Goal: Task Accomplishment & Management: Manage account settings

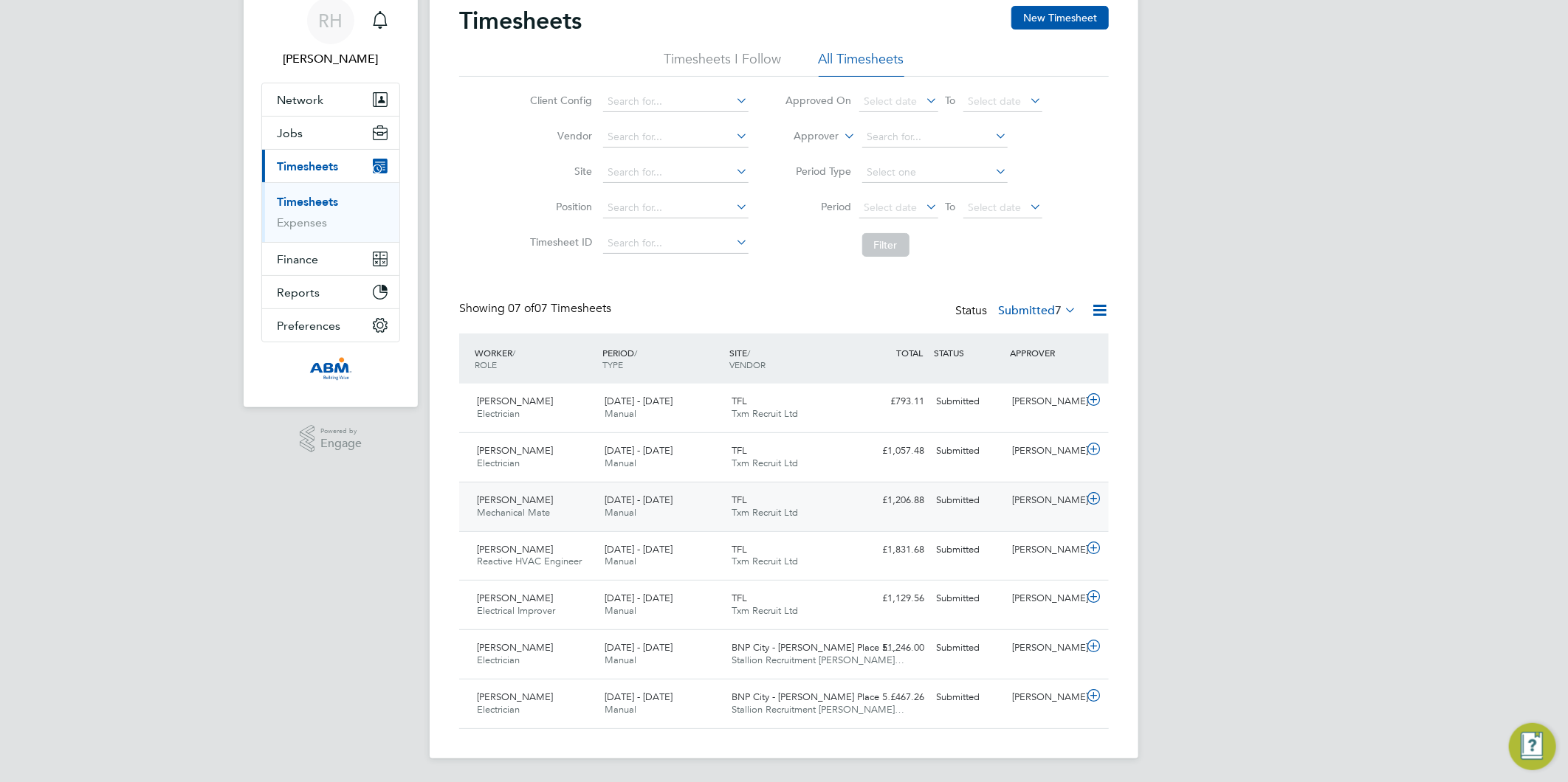
click at [1088, 498] on icon at bounding box center [1093, 498] width 18 height 12
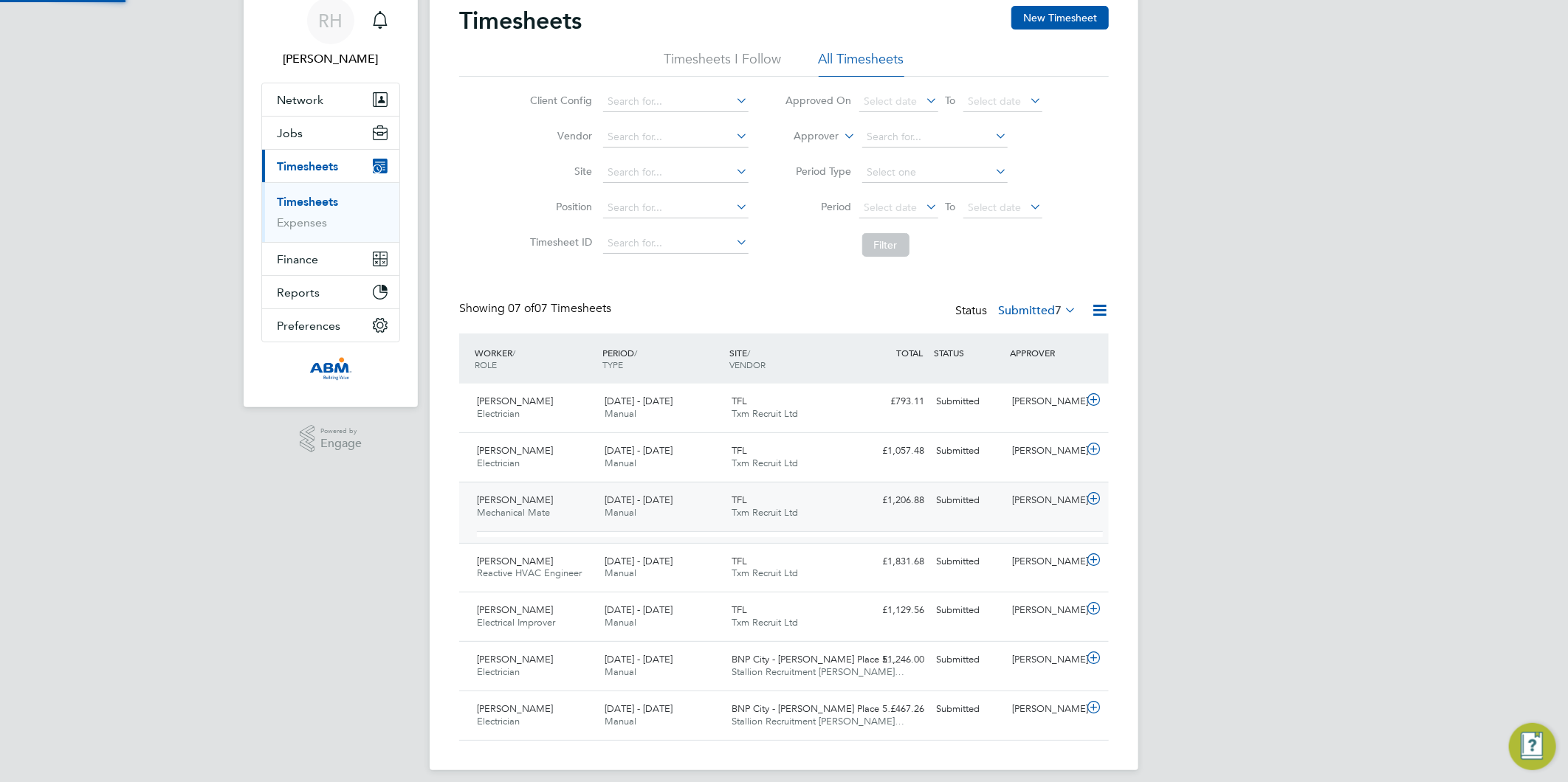
scroll to position [7, 8]
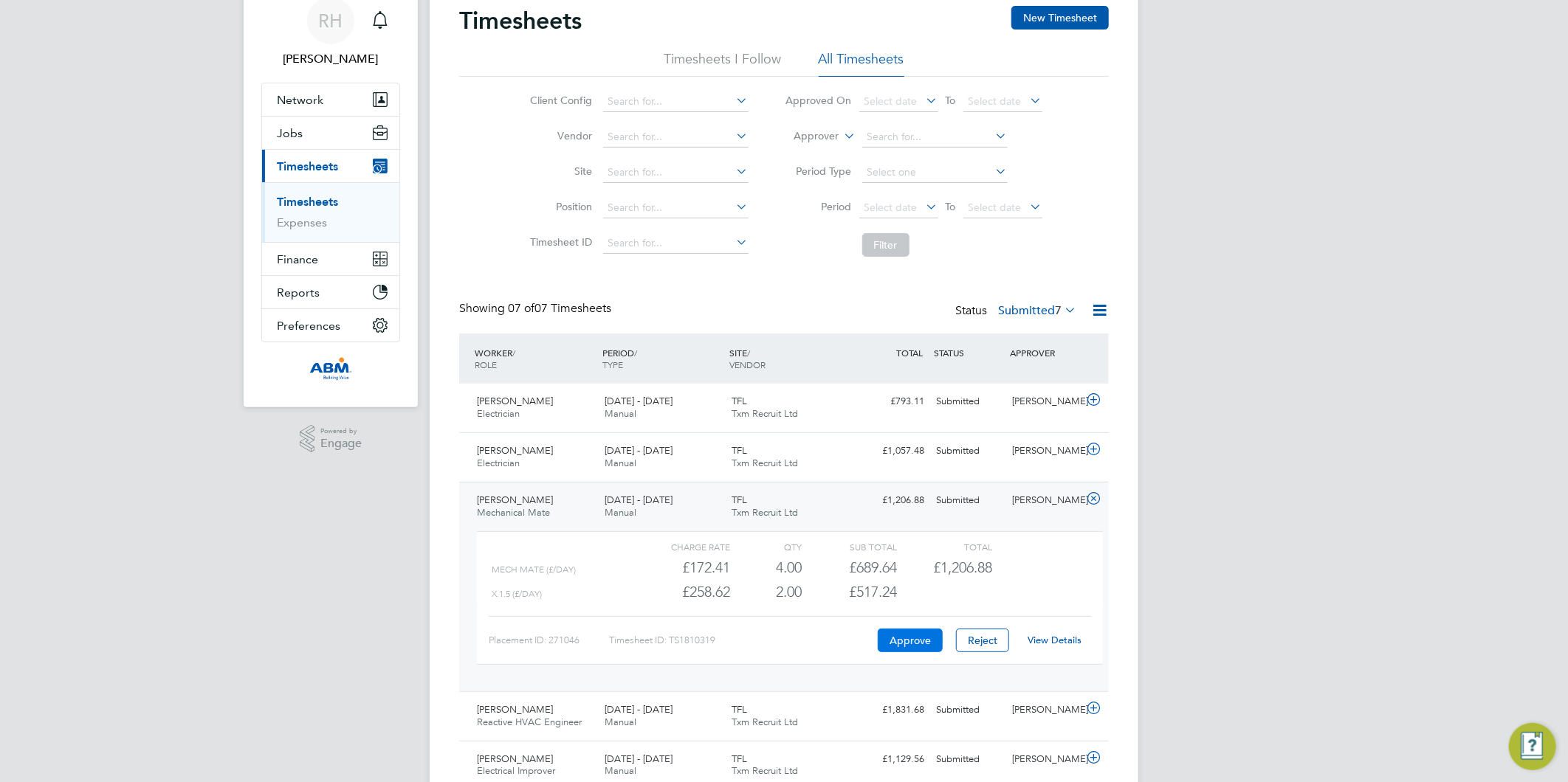
click at [906, 633] on button "Approve" at bounding box center [909, 641] width 65 height 24
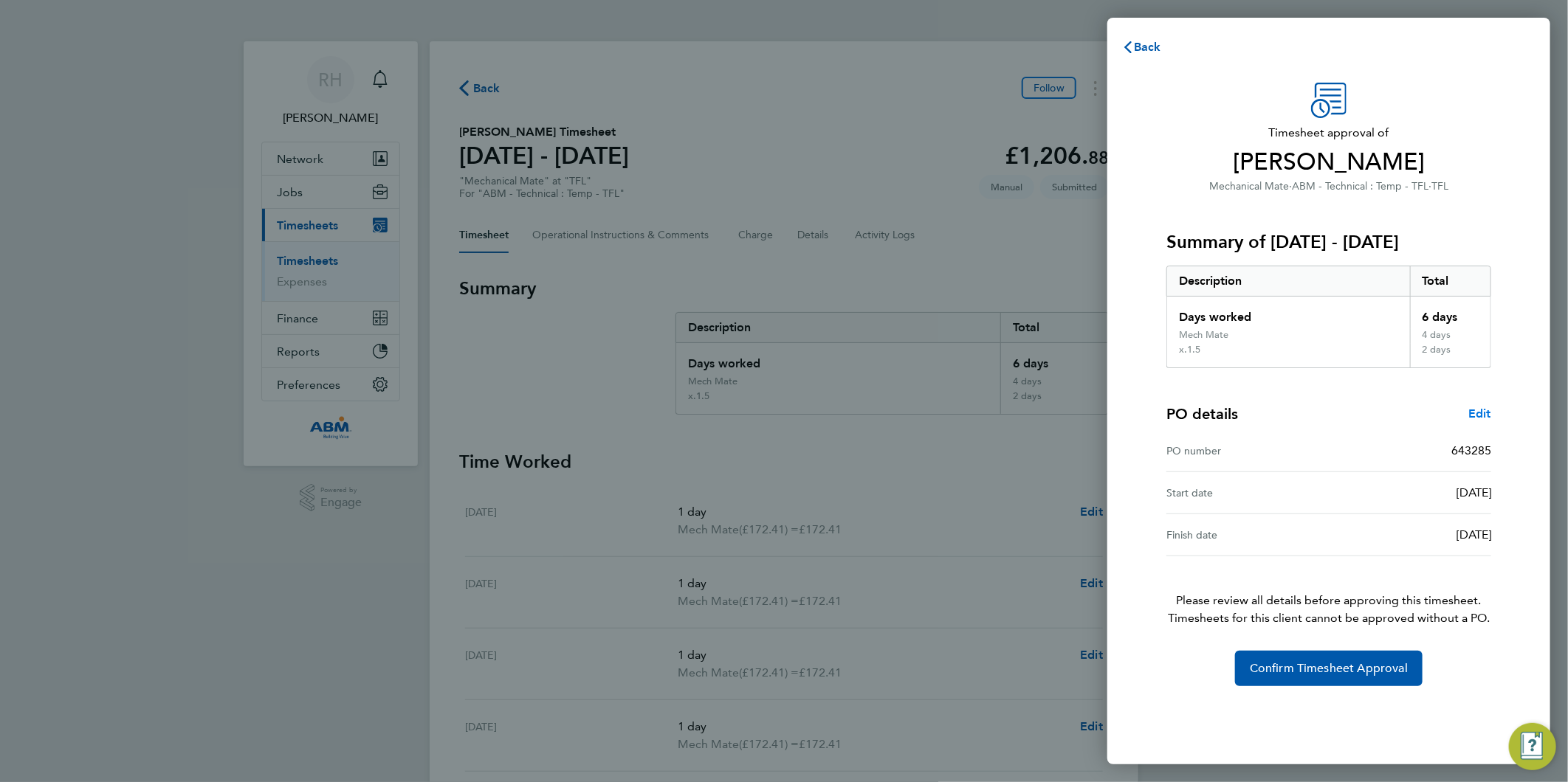
click at [1481, 411] on span "Edit" at bounding box center [1479, 414] width 23 height 14
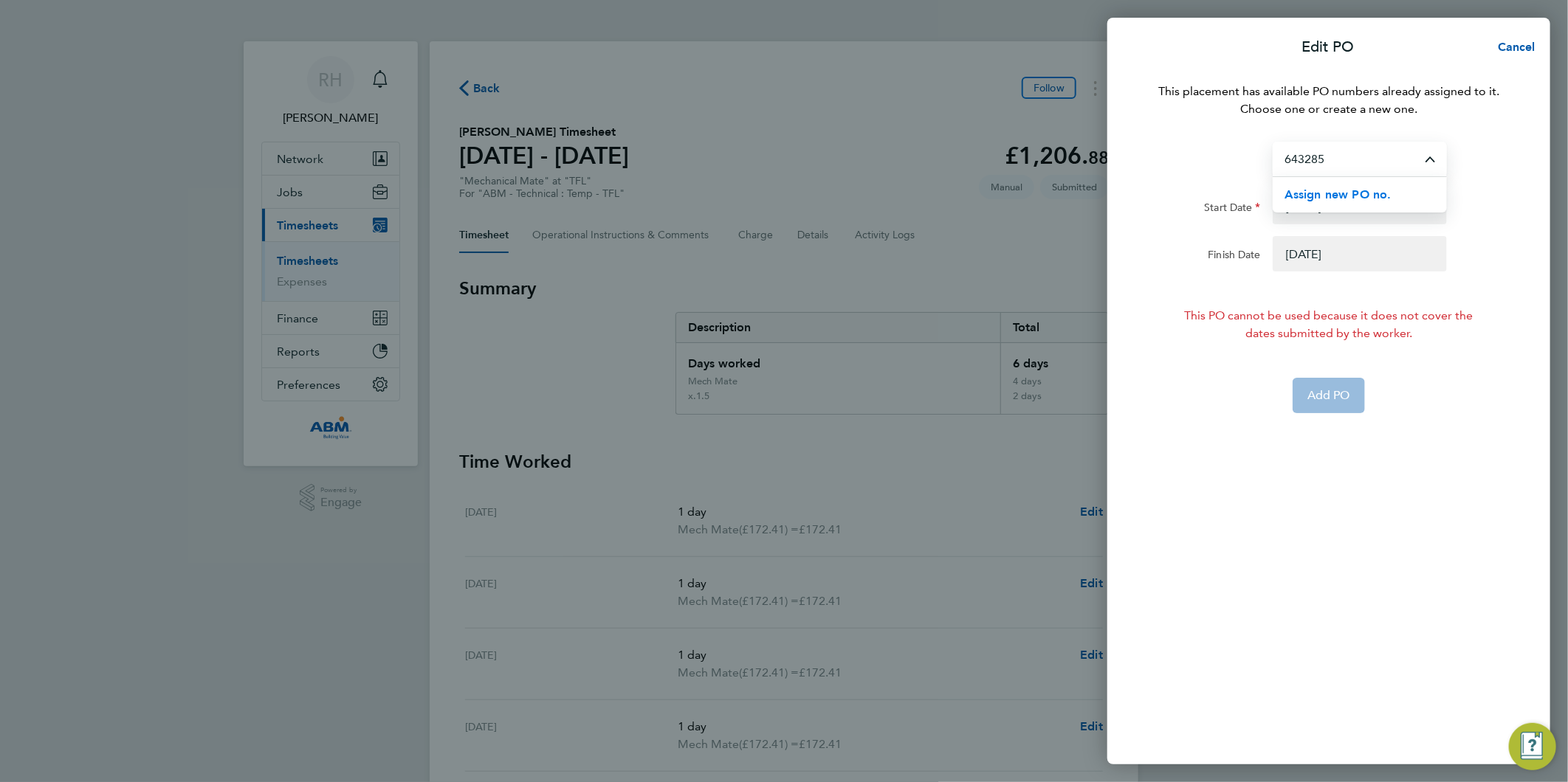
click at [1330, 197] on span "Assign new PO no." at bounding box center [1338, 195] width 107 height 14
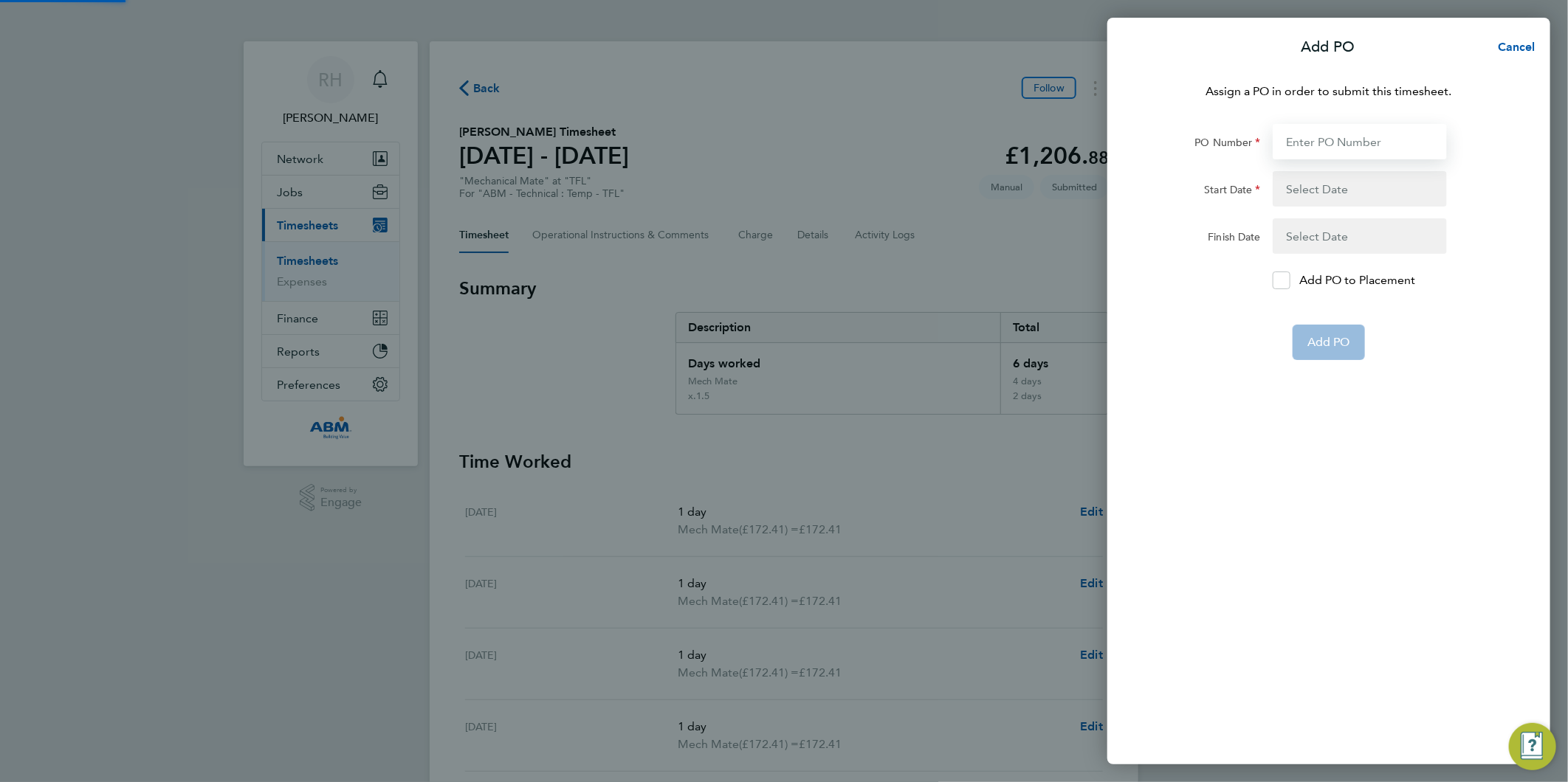
click at [1320, 143] on input "PO Number" at bounding box center [1360, 141] width 174 height 35
paste input "643407"
type input "643407"
click at [1338, 187] on button "button" at bounding box center [1360, 189] width 174 height 35
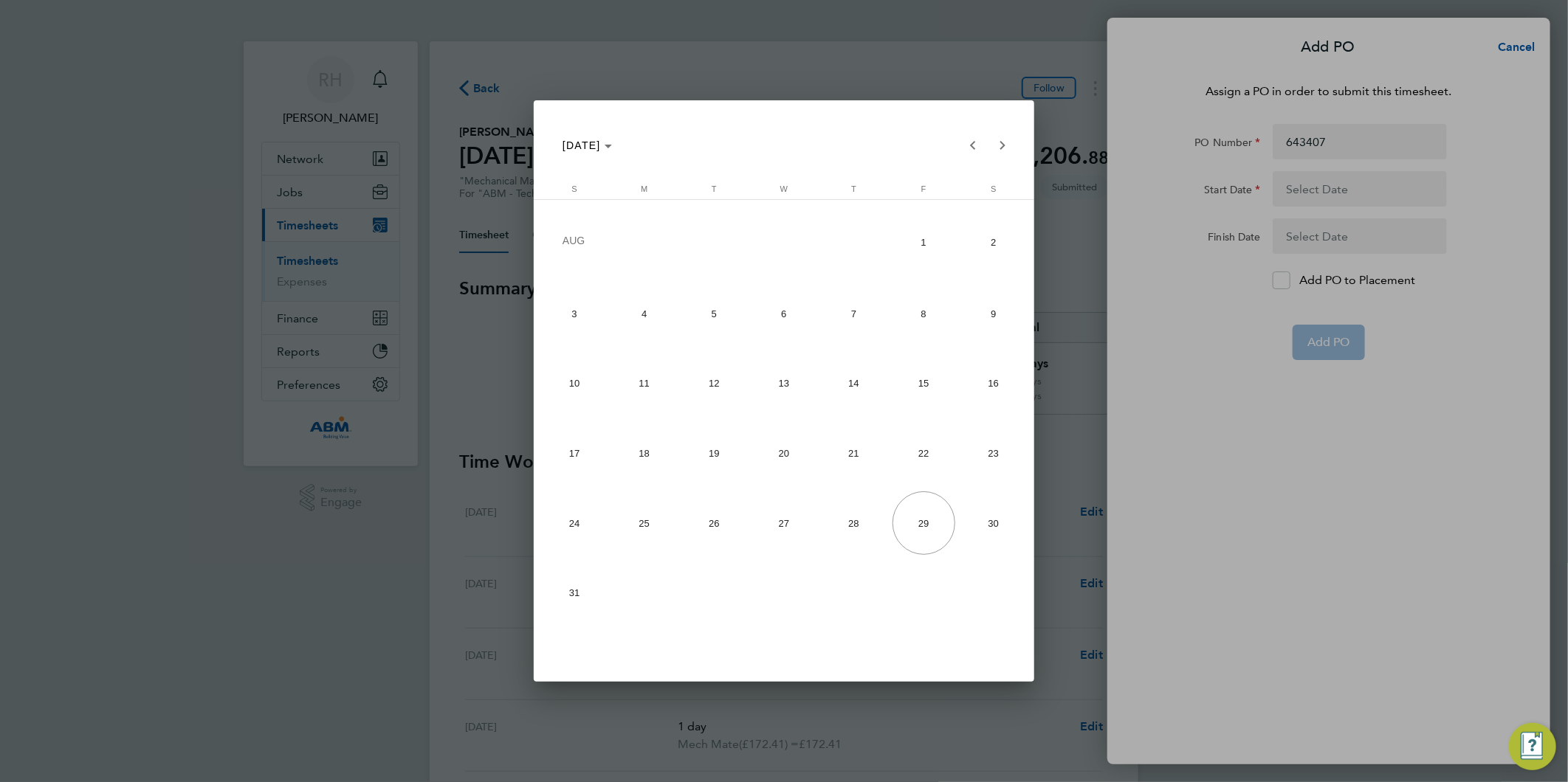
click at [646, 451] on span "18" at bounding box center [644, 453] width 63 height 63
type input "[DATE]"
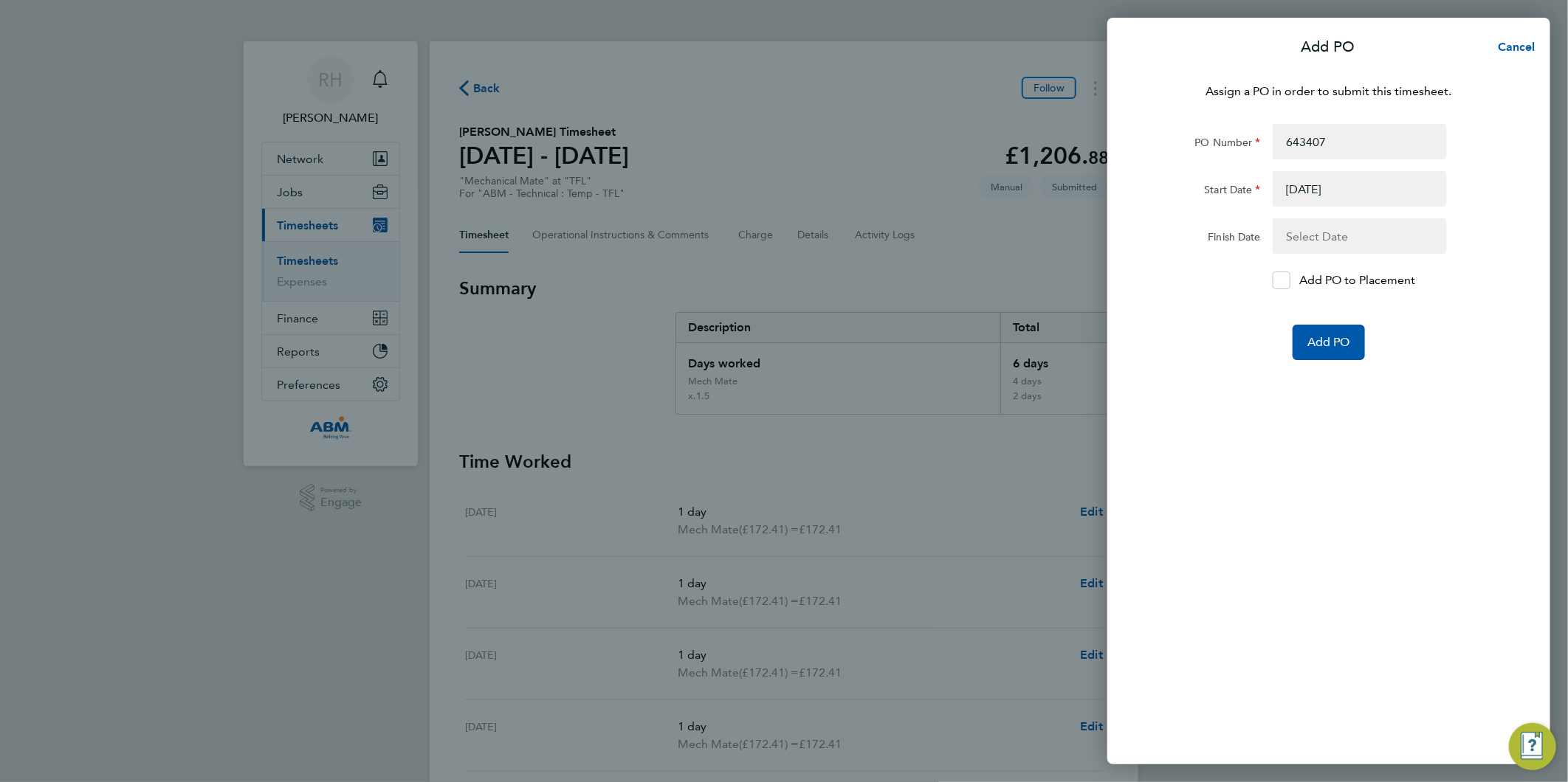
click at [1330, 237] on button "button" at bounding box center [1360, 236] width 174 height 35
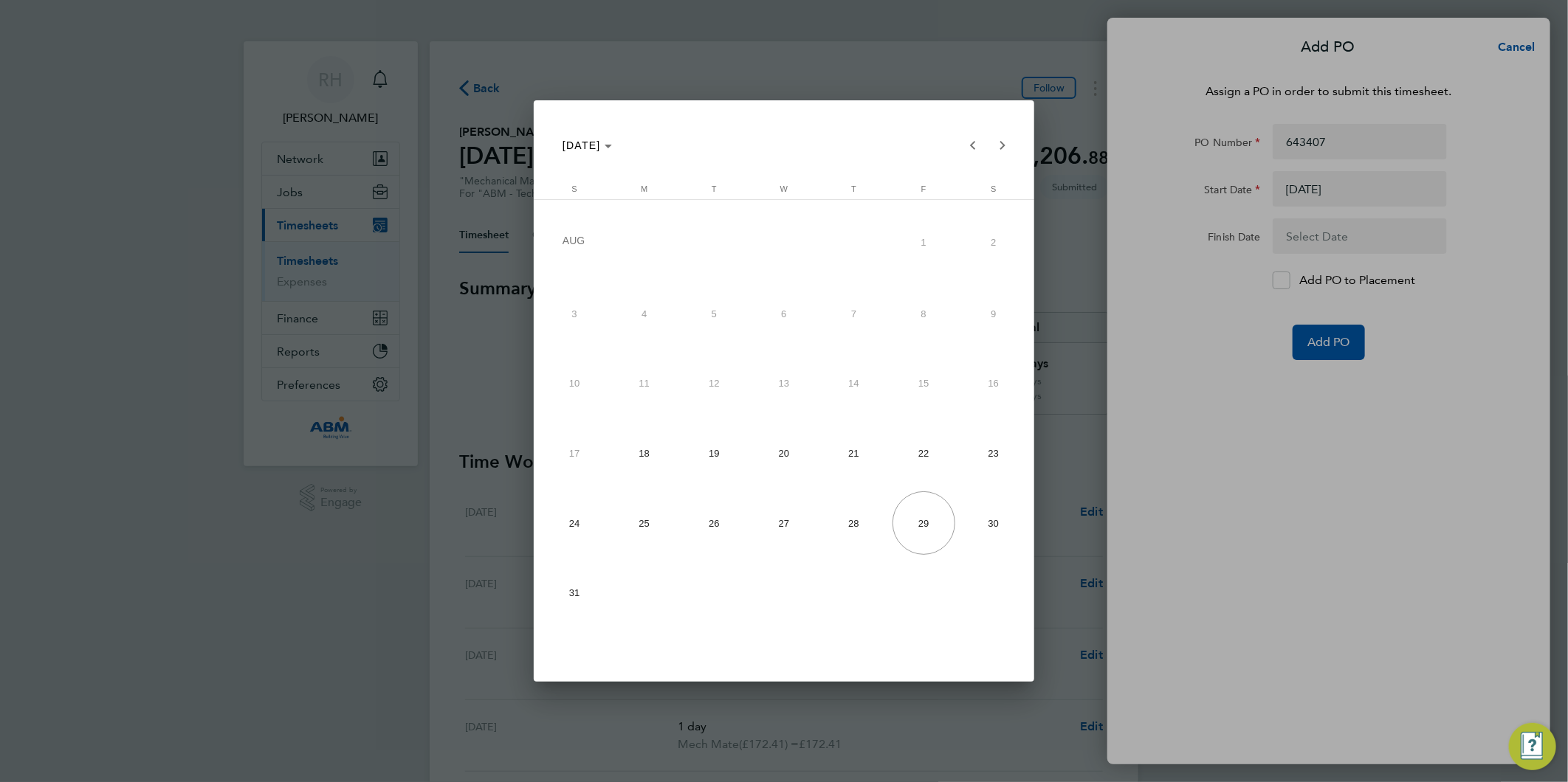
click at [573, 521] on span "24" at bounding box center [574, 522] width 63 height 63
type input "[DATE]"
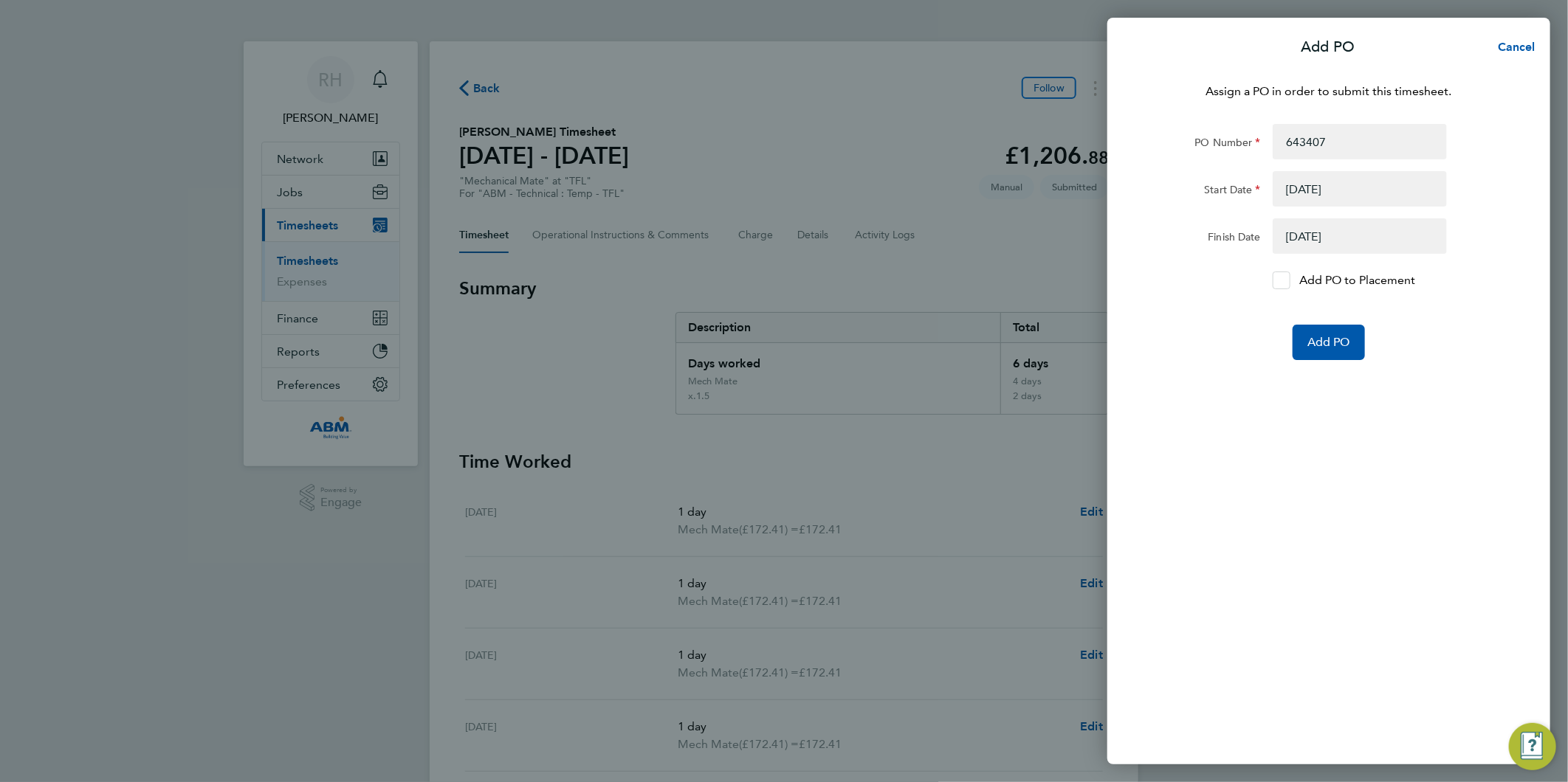
click at [1275, 279] on icon at bounding box center [1281, 281] width 11 height 10
click at [1286, 281] on input "Add PO to Placement" at bounding box center [1286, 281] width 0 height 0
click at [1336, 343] on span "Add PO" at bounding box center [1329, 342] width 43 height 15
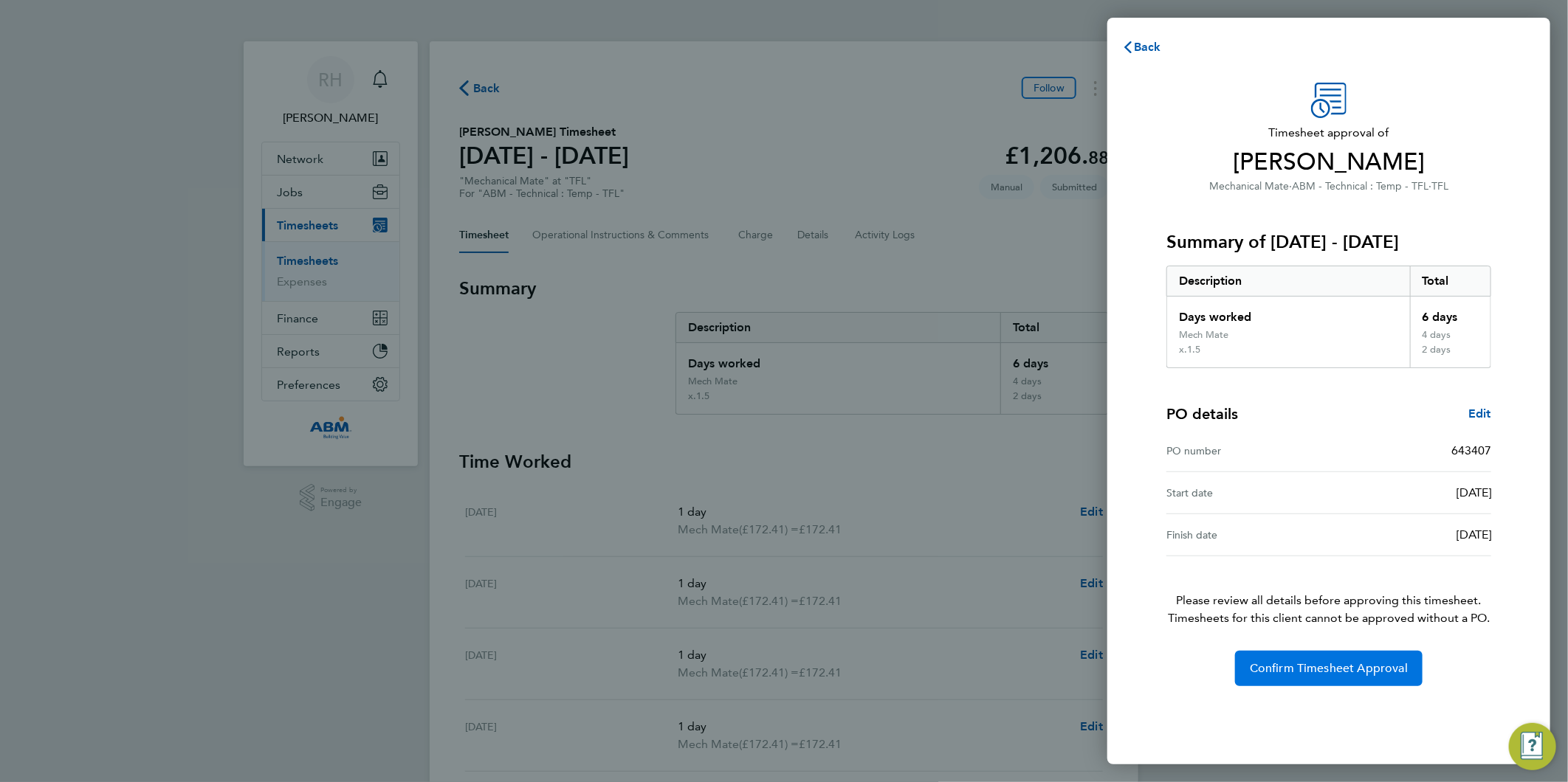
click at [1336, 668] on span "Confirm Timesheet Approval" at bounding box center [1329, 668] width 158 height 15
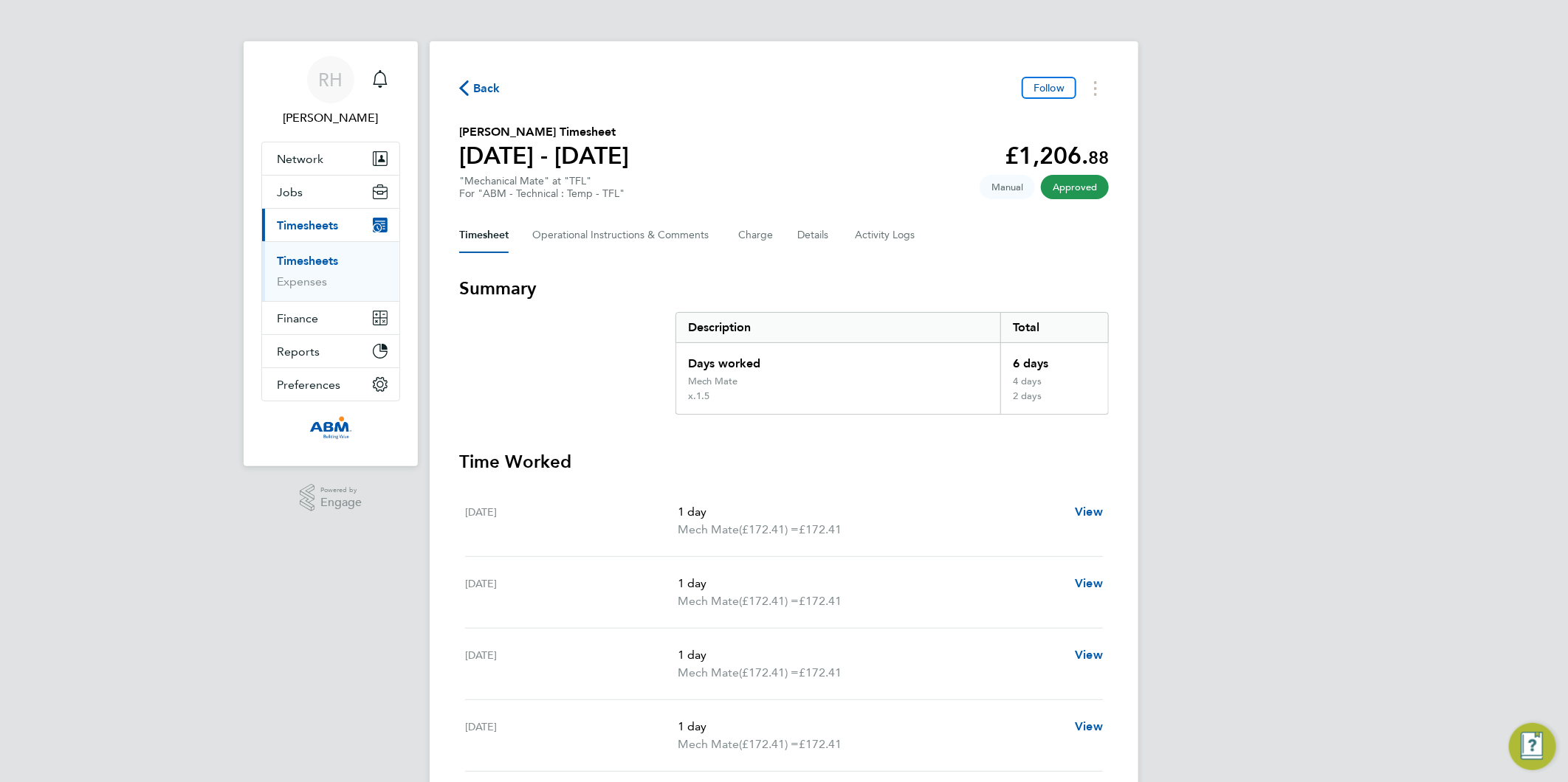
click at [483, 88] on span "Back" at bounding box center [487, 88] width 27 height 18
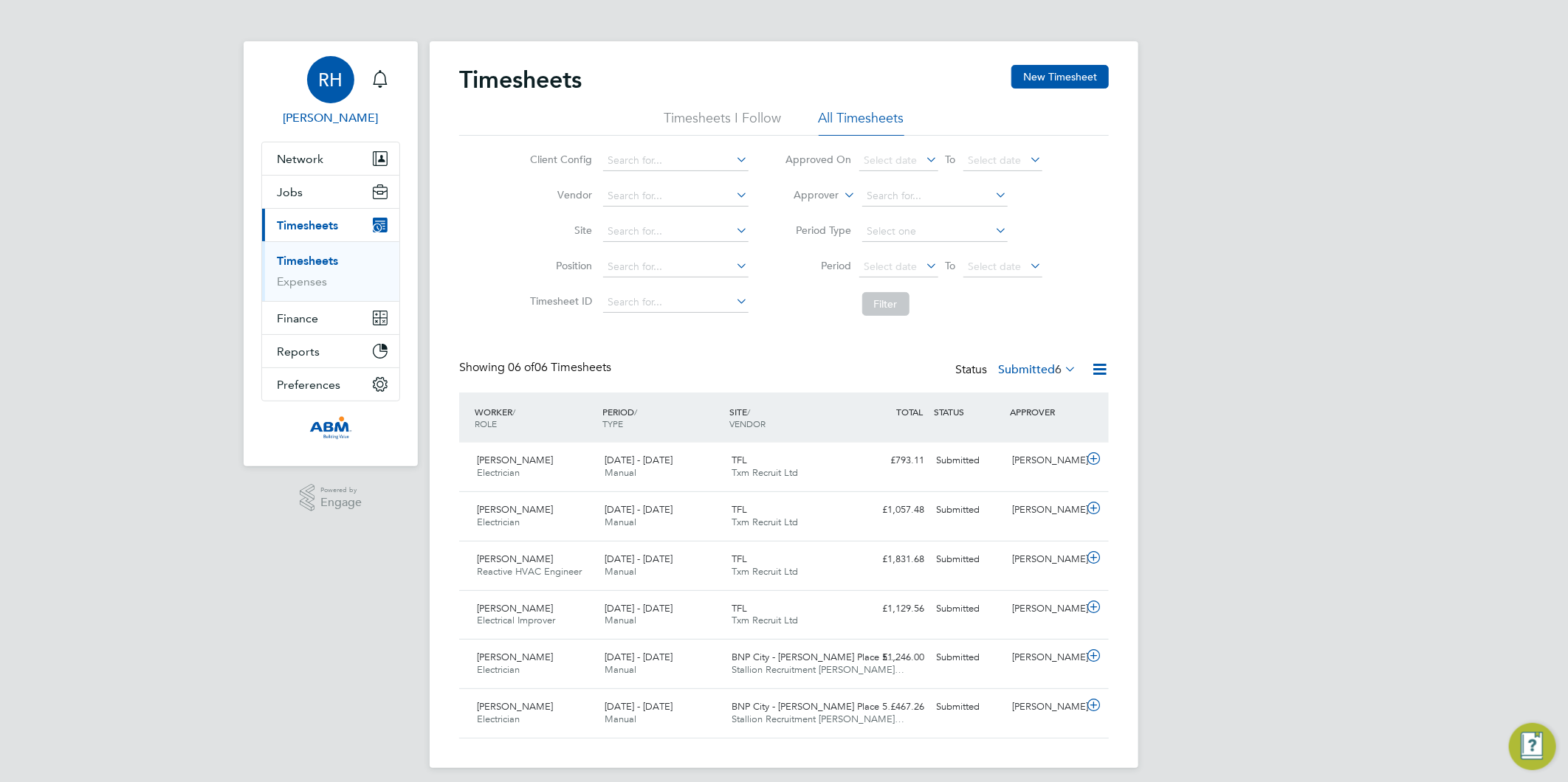
click at [353, 77] on div "RH" at bounding box center [330, 79] width 47 height 47
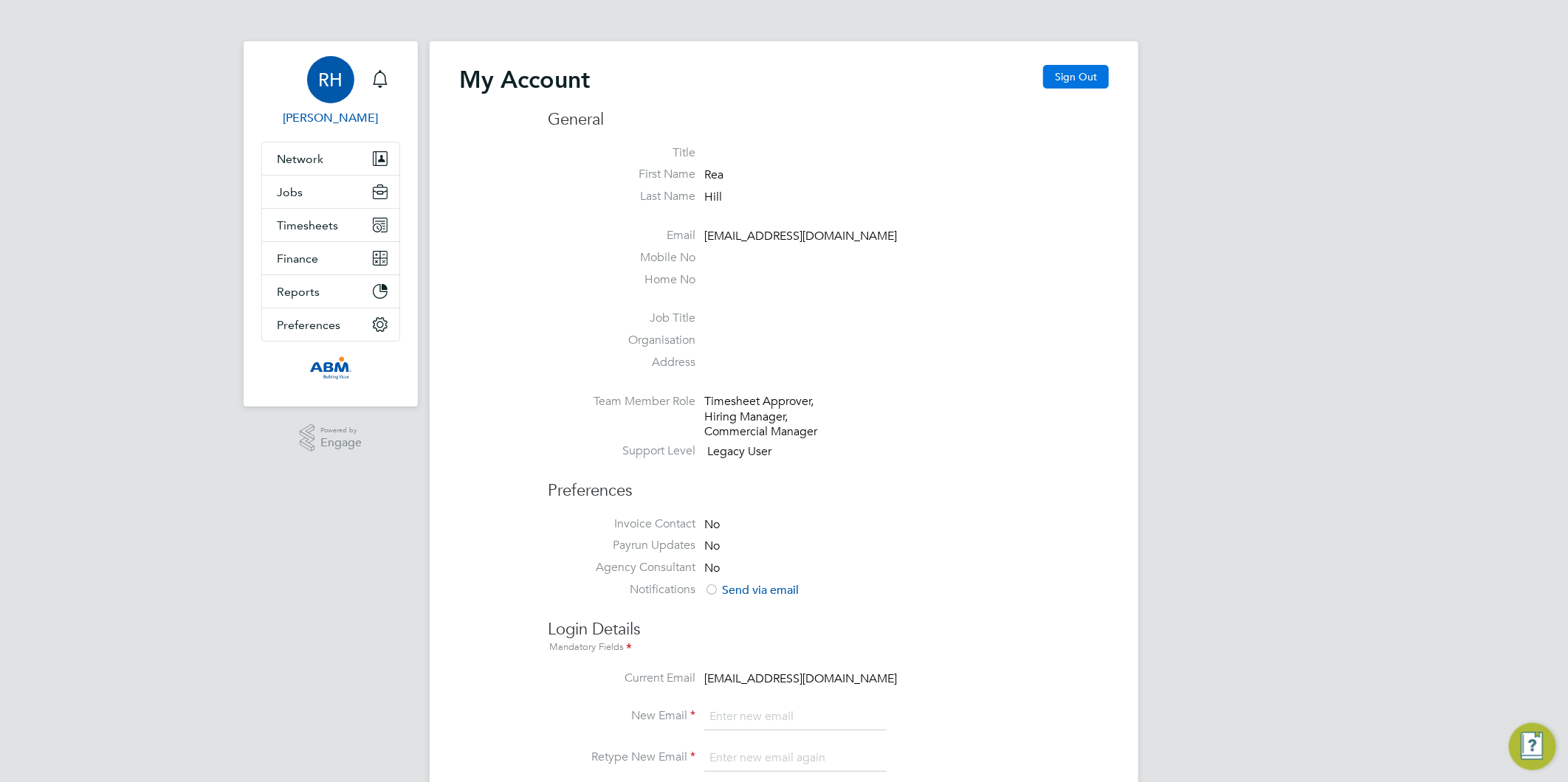
click at [1063, 79] on button "Sign Out" at bounding box center [1076, 77] width 65 height 24
